Goal: Task Accomplishment & Management: Manage account settings

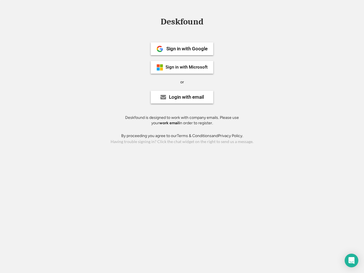
click at [182, 81] on div "or" at bounding box center [182, 82] width 4 height 6
click at [182, 23] on div "Deskfound" at bounding box center [182, 21] width 48 height 9
click at [156, 21] on div "Deskfound" at bounding box center [182, 22] width 364 height 11
click at [182, 23] on div "Deskfound" at bounding box center [182, 21] width 48 height 9
click at [182, 82] on div "or" at bounding box center [182, 82] width 4 height 6
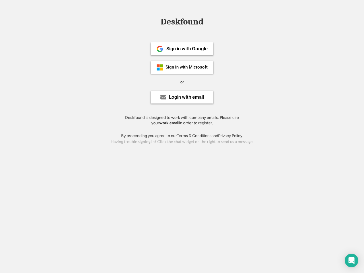
click at [182, 49] on div "Sign in with Google" at bounding box center [186, 48] width 41 height 5
click at [187, 49] on div "Sign in with Google" at bounding box center [186, 48] width 41 height 5
click at [160, 49] on img at bounding box center [159, 49] width 7 height 7
click at [182, 67] on div "Sign in with Microsoft" at bounding box center [187, 67] width 42 height 4
click at [187, 67] on div "Sign in with Microsoft" at bounding box center [187, 67] width 42 height 4
